Goal: Check status: Check status

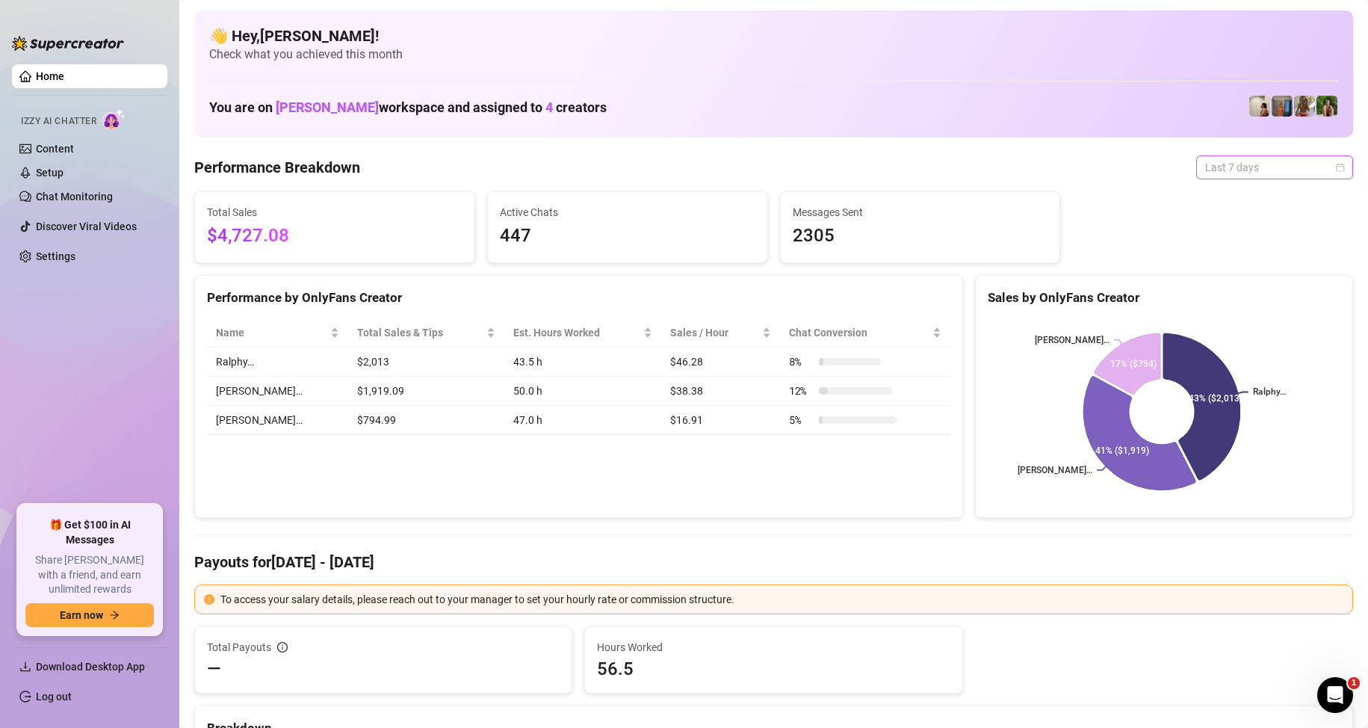
click at [1225, 159] on span "Last 7 days" at bounding box center [1274, 167] width 139 height 22
click at [1228, 295] on div "Custom date" at bounding box center [1261, 293] width 133 height 16
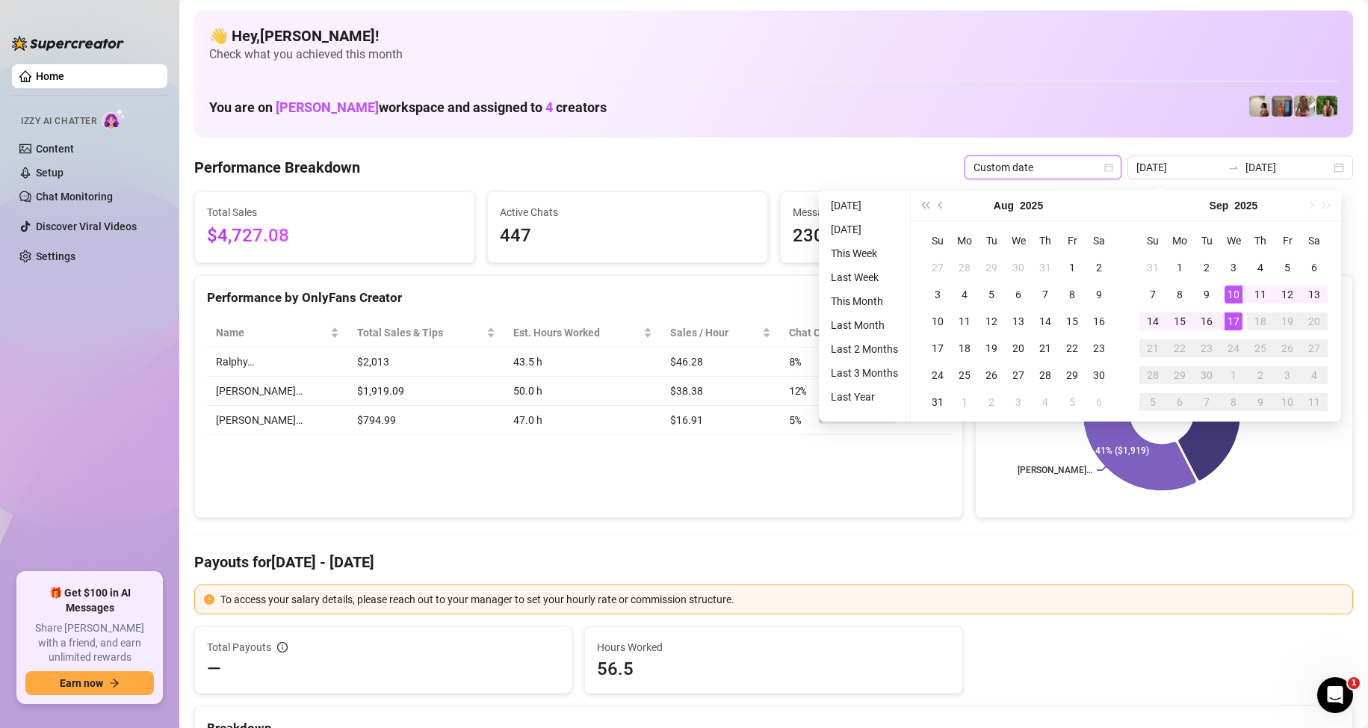
type input "[DATE]"
click at [1233, 328] on div "17" at bounding box center [1234, 321] width 18 height 18
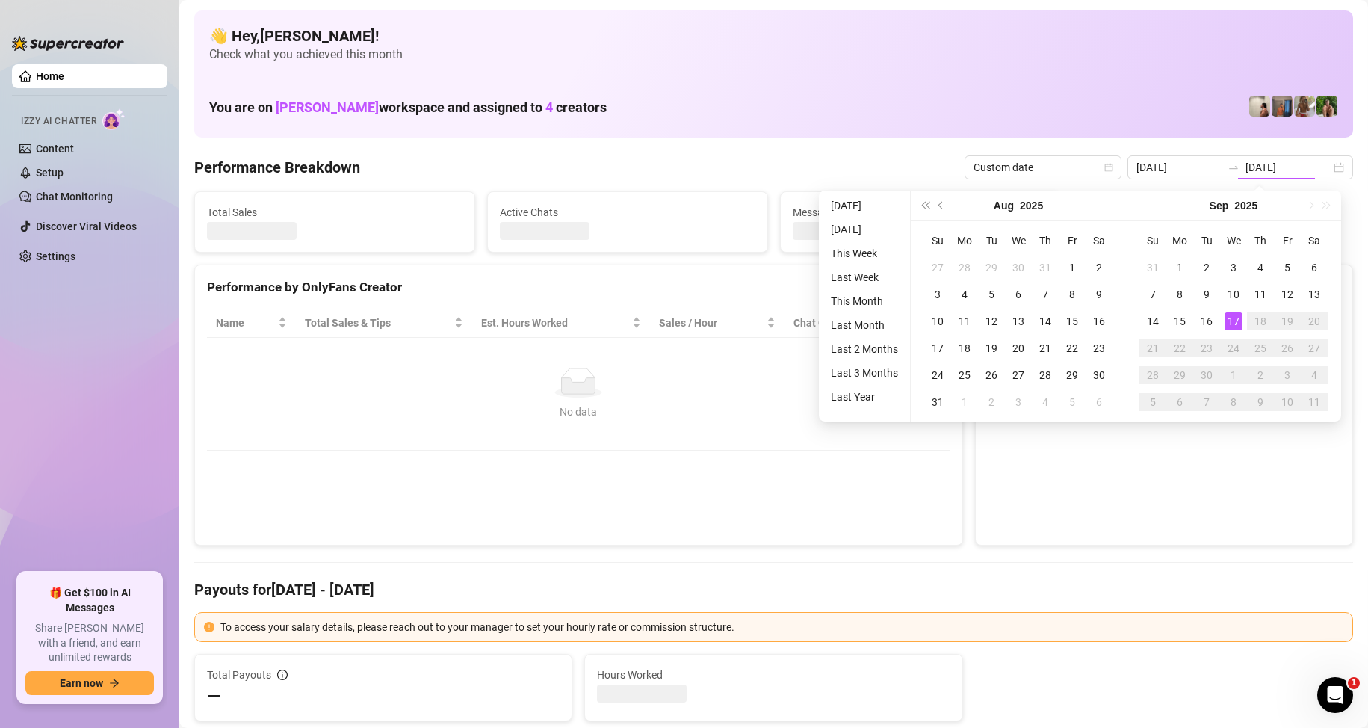
type input "[DATE]"
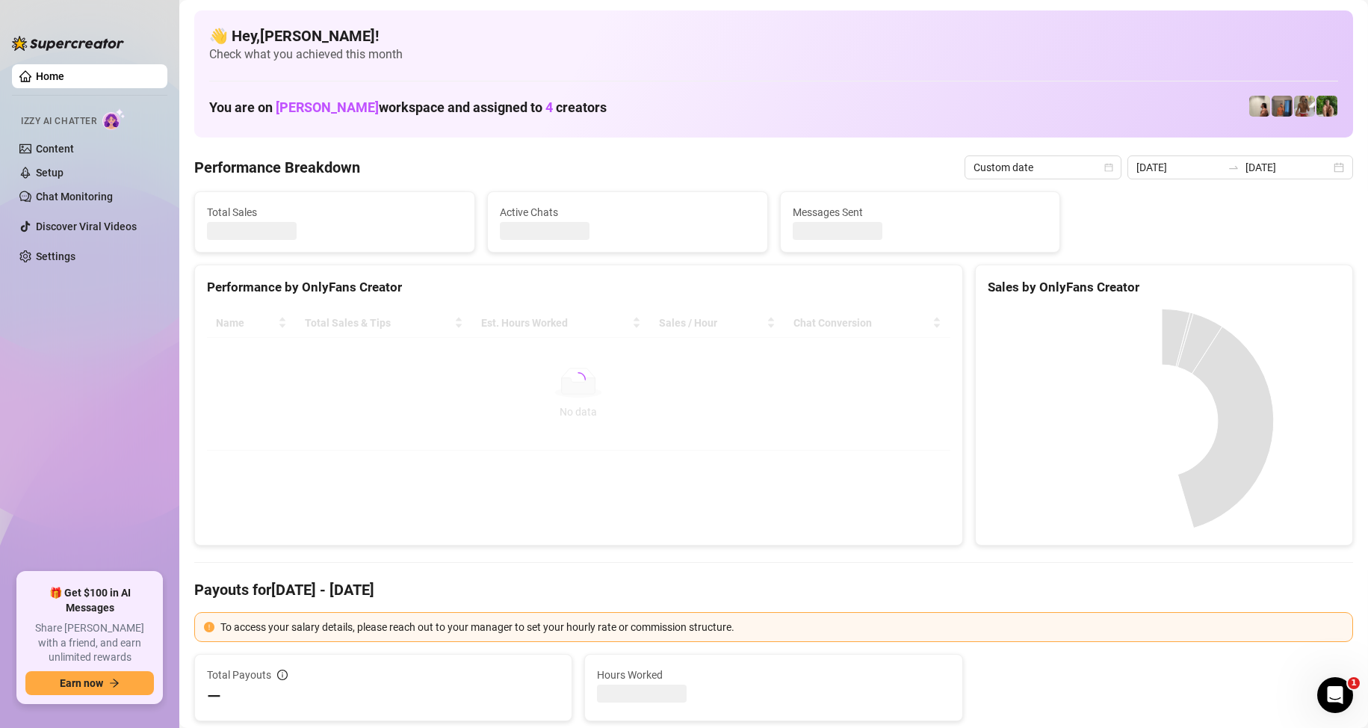
click at [192, 421] on div "Performance by OnlyFans Creator Name Total Sales & Tips Est. Hours Worked Sales…" at bounding box center [578, 405] width 781 height 281
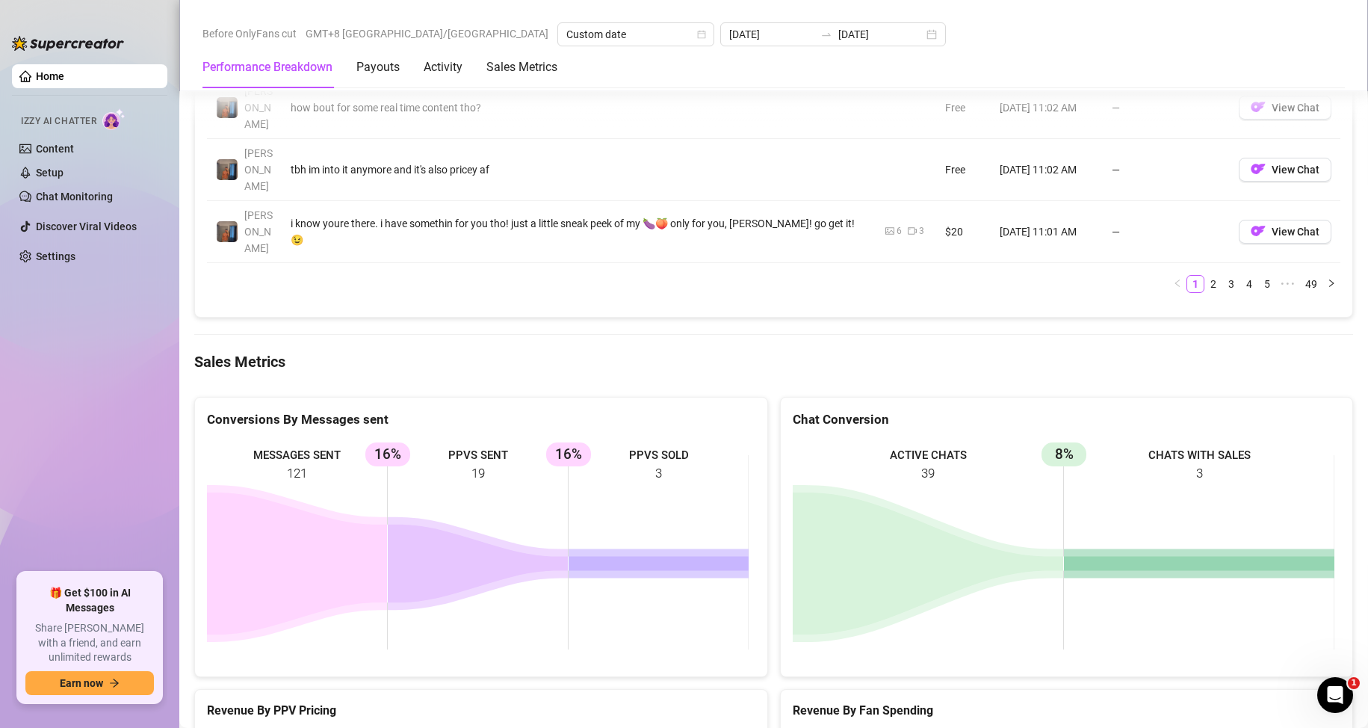
scroll to position [2017, 0]
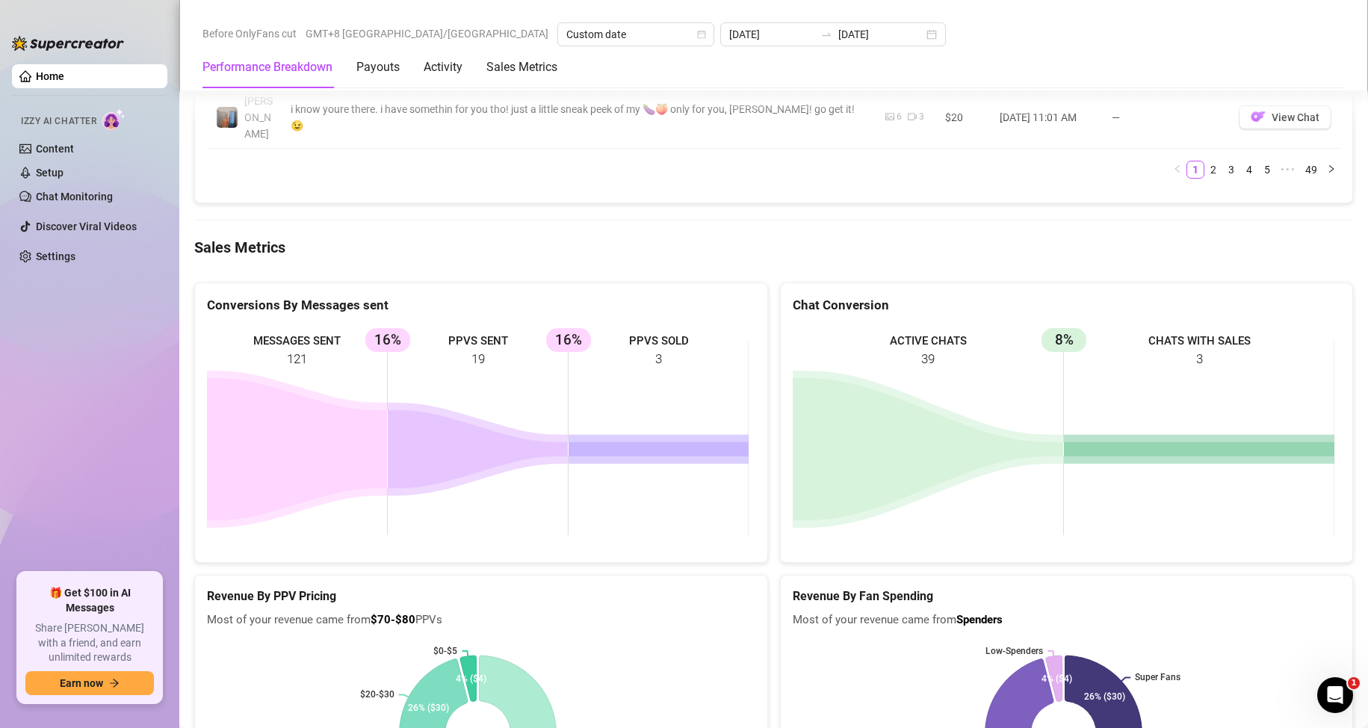
click at [1299, 640] on rect at bounding box center [1064, 733] width 542 height 187
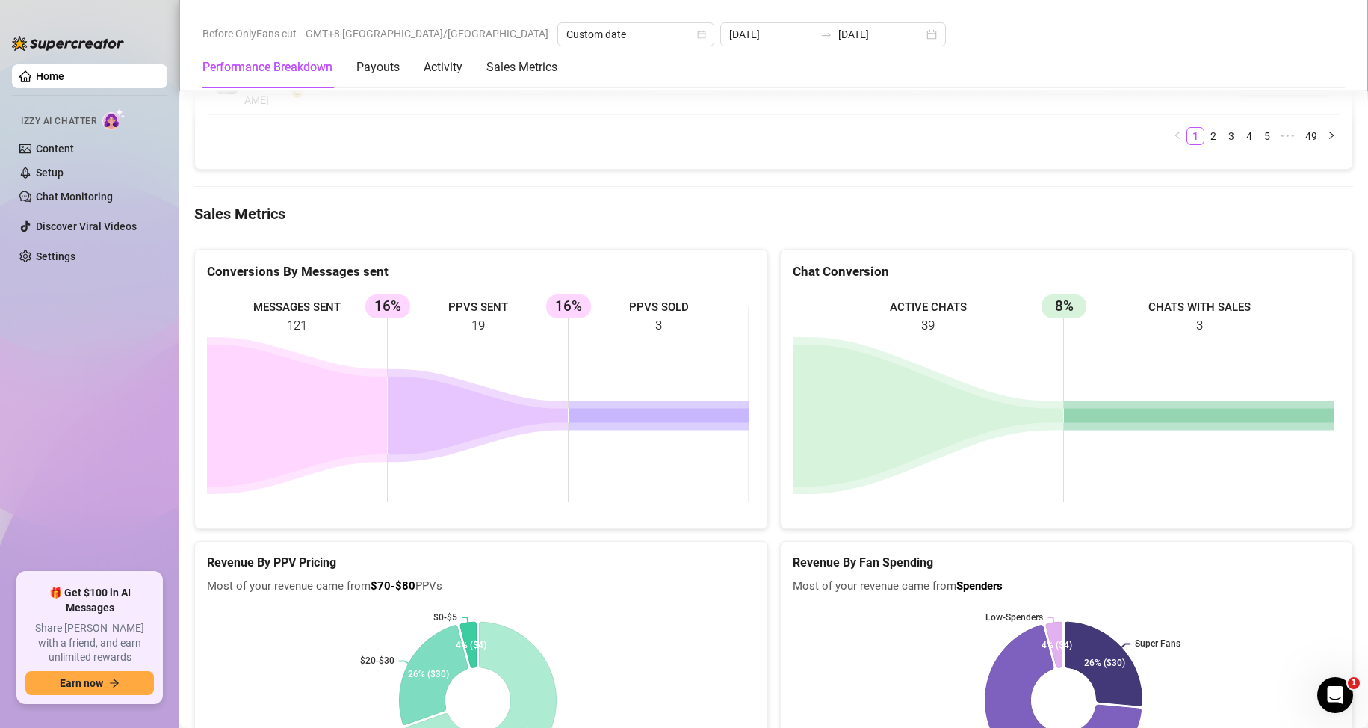
scroll to position [2032, 0]
